Goal: Information Seeking & Learning: Learn about a topic

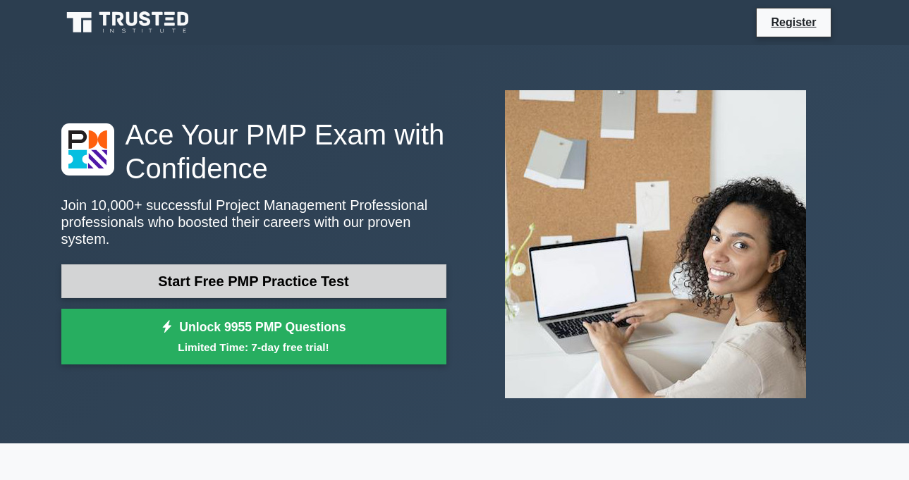
click at [258, 271] on link "Start Free PMP Practice Test" at bounding box center [253, 281] width 385 height 34
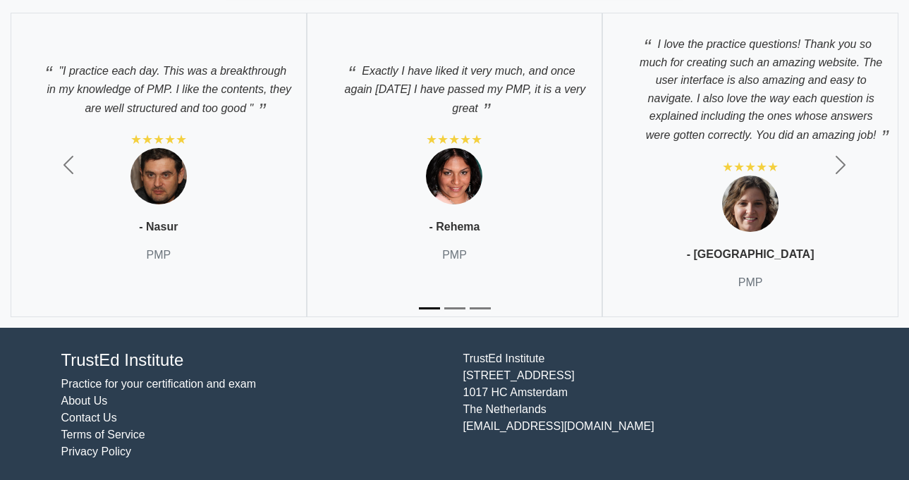
scroll to position [4969, 0]
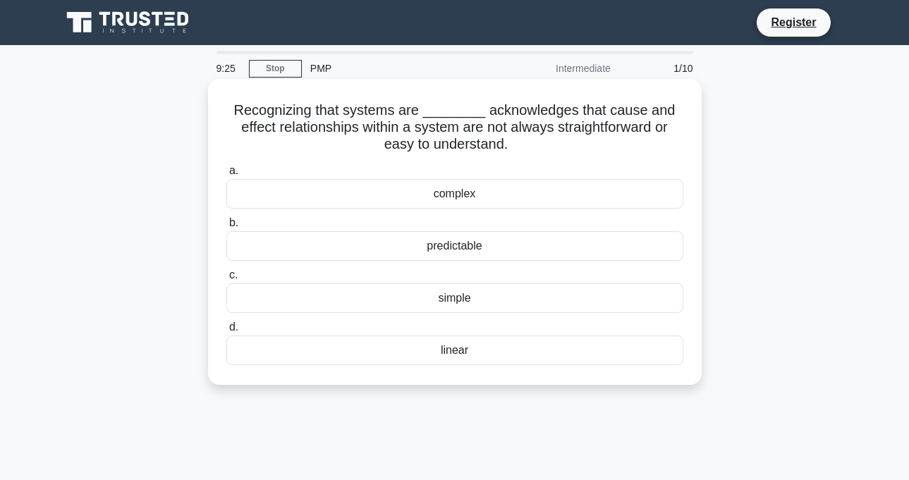
click at [454, 299] on div "simple" at bounding box center [454, 298] width 457 height 30
click at [226, 280] on input "c. simple" at bounding box center [226, 275] width 0 height 9
